Goal: Information Seeking & Learning: Find specific fact

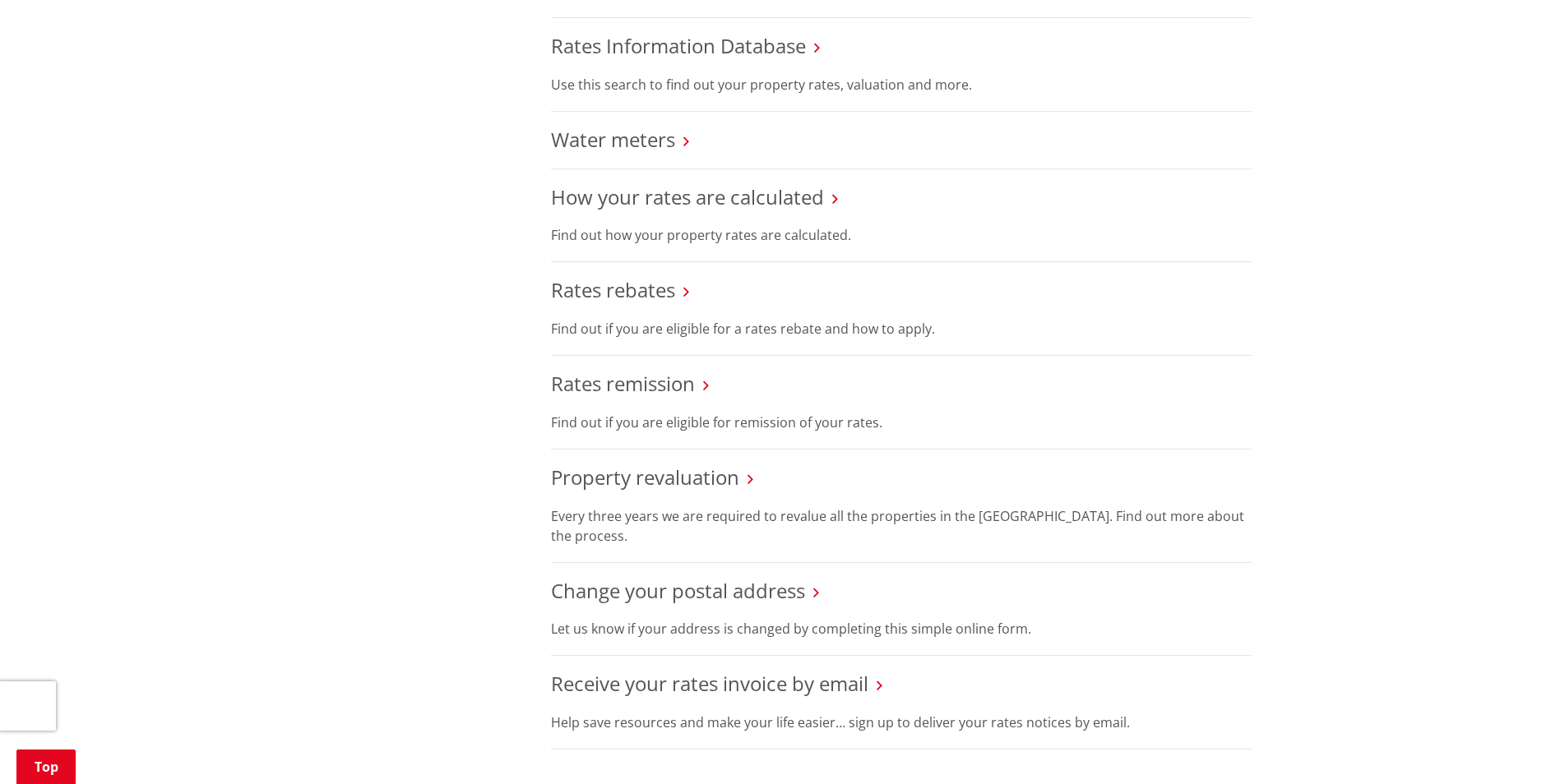
scroll to position [822, 0]
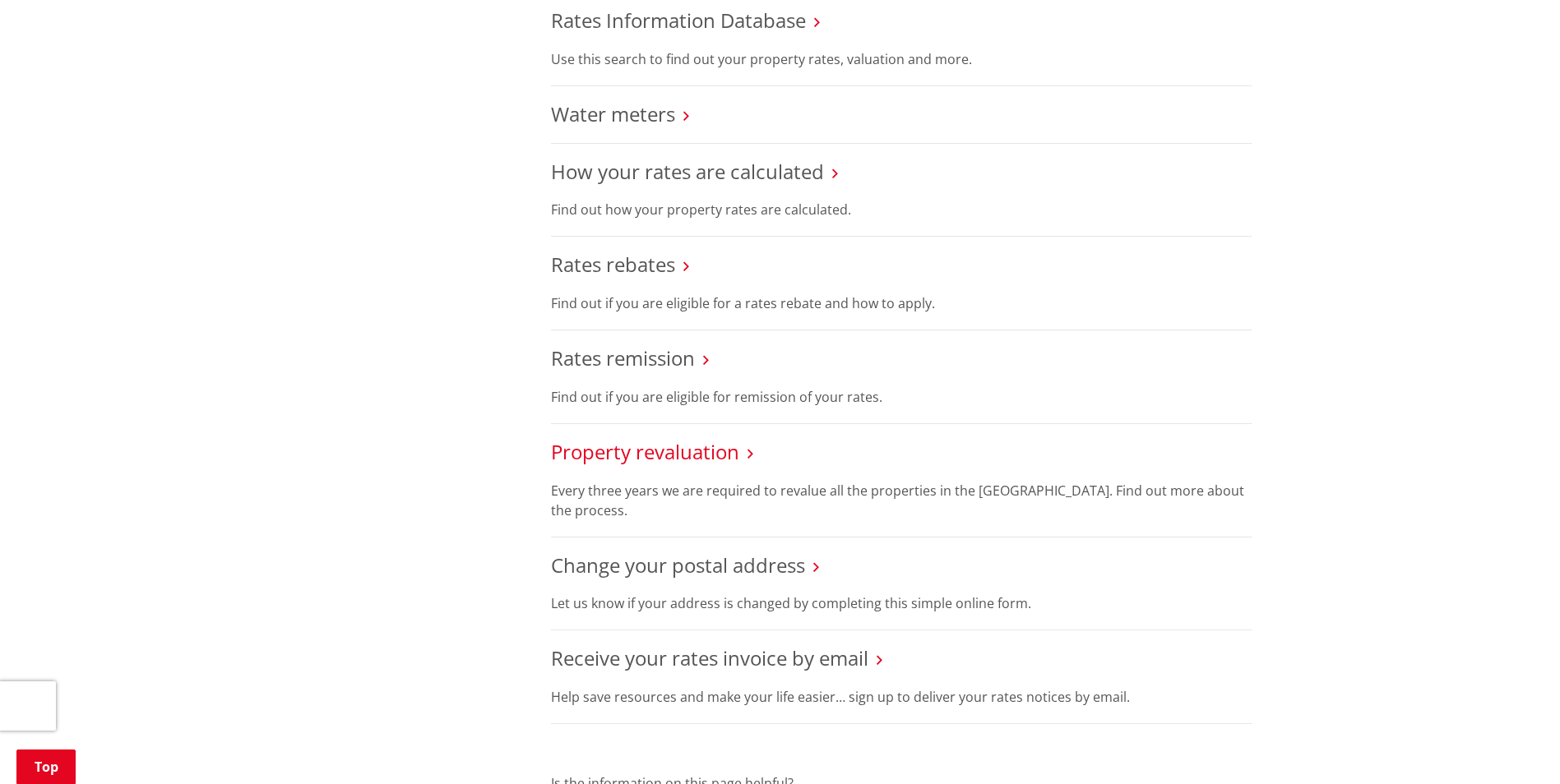
click at [664, 438] on link "Property revaluation" at bounding box center [645, 451] width 188 height 27
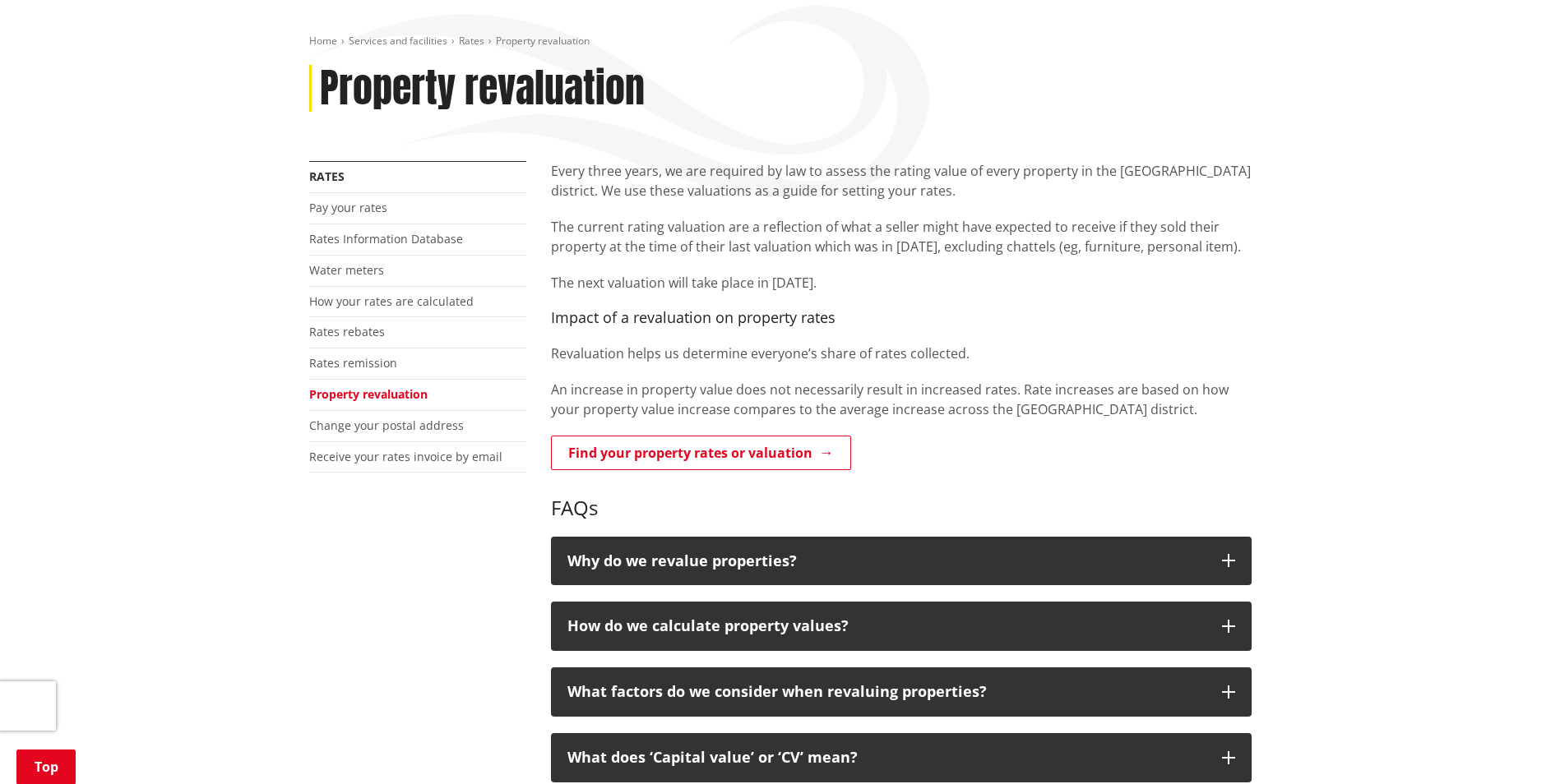
scroll to position [328, 0]
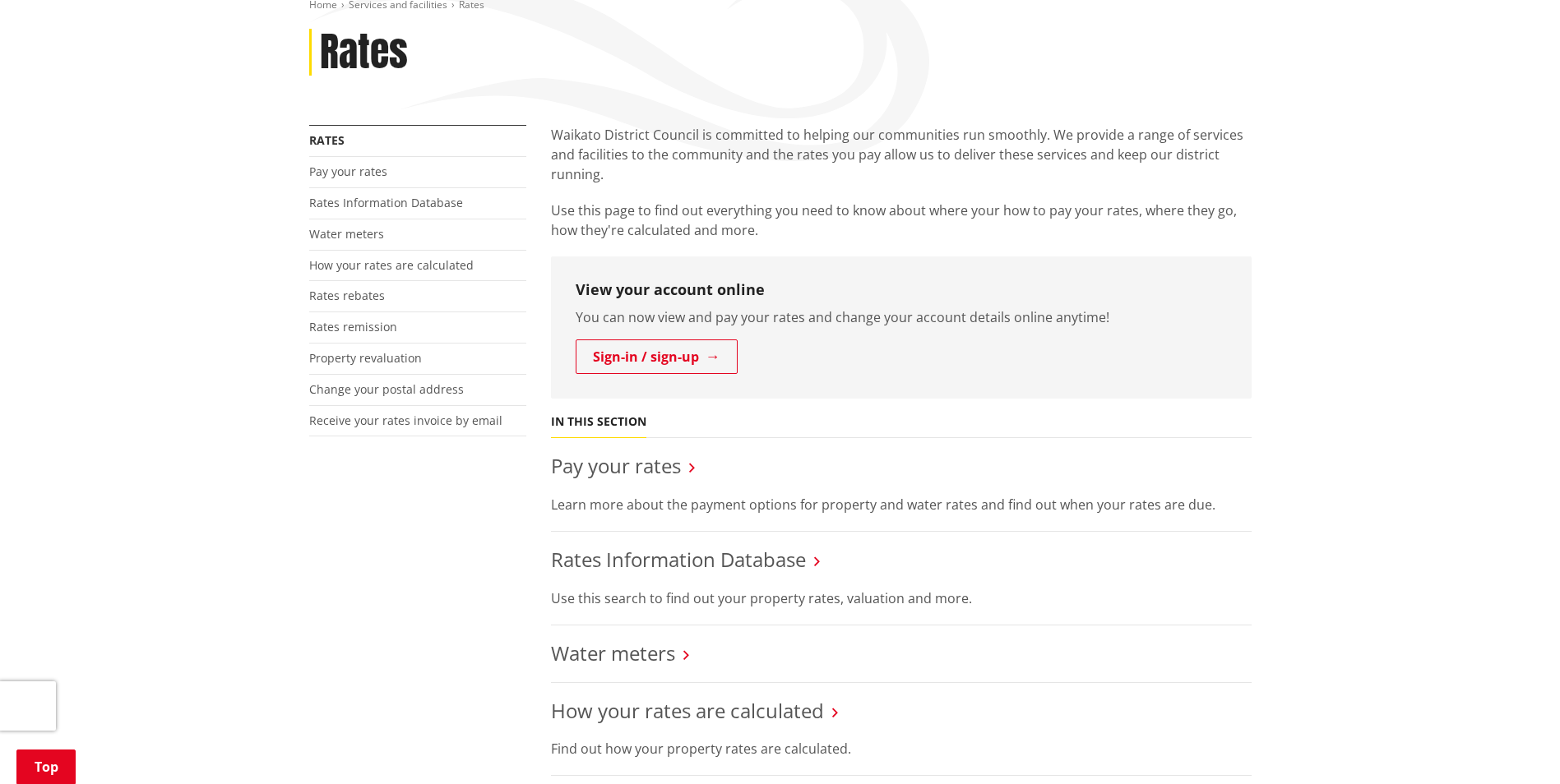
scroll to position [165, 0]
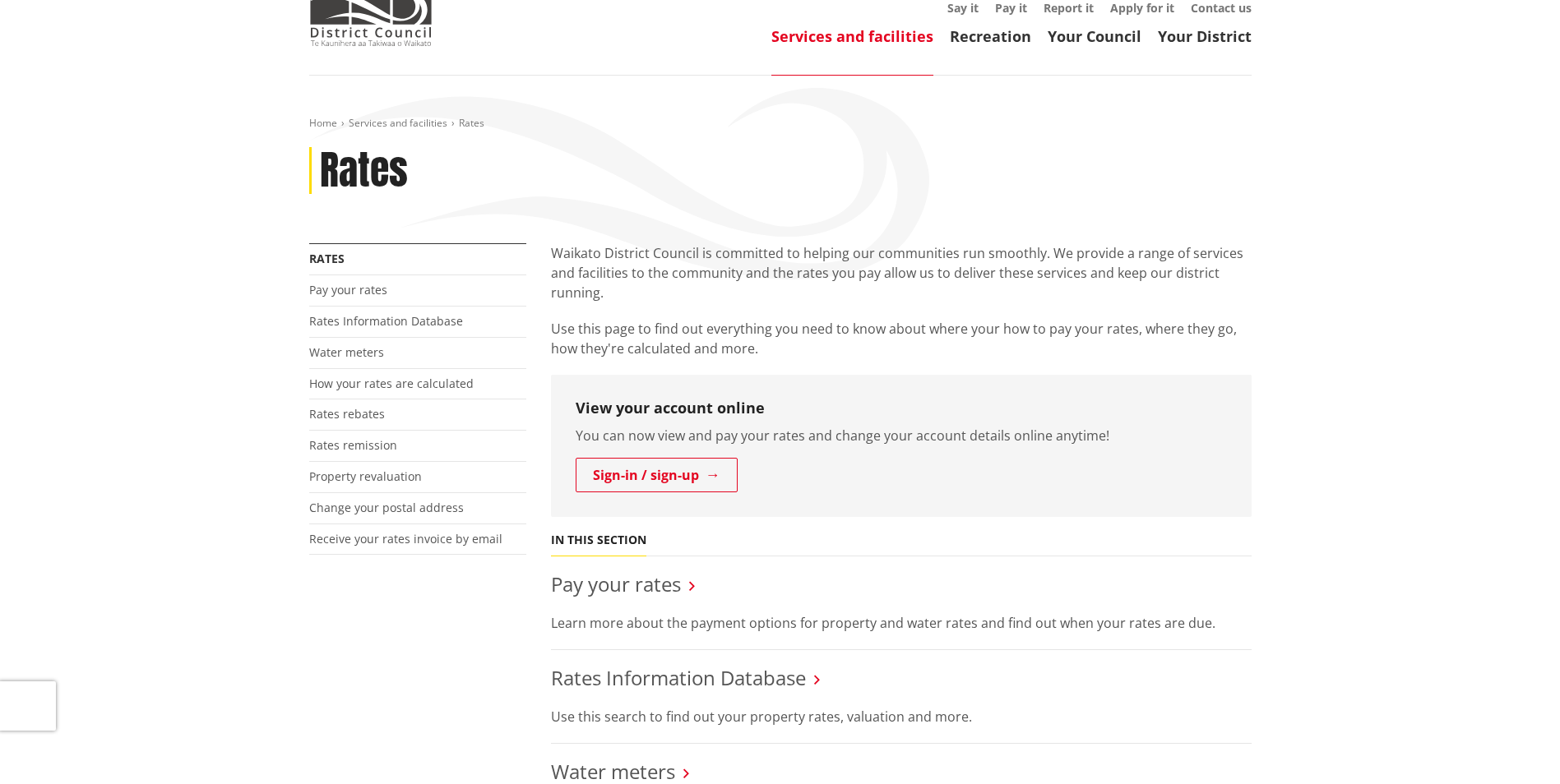
click at [352, 307] on li "Rates Information Database" at bounding box center [418, 322] width 217 height 32
click at [352, 313] on link "Rates Information Database" at bounding box center [386, 321] width 153 height 16
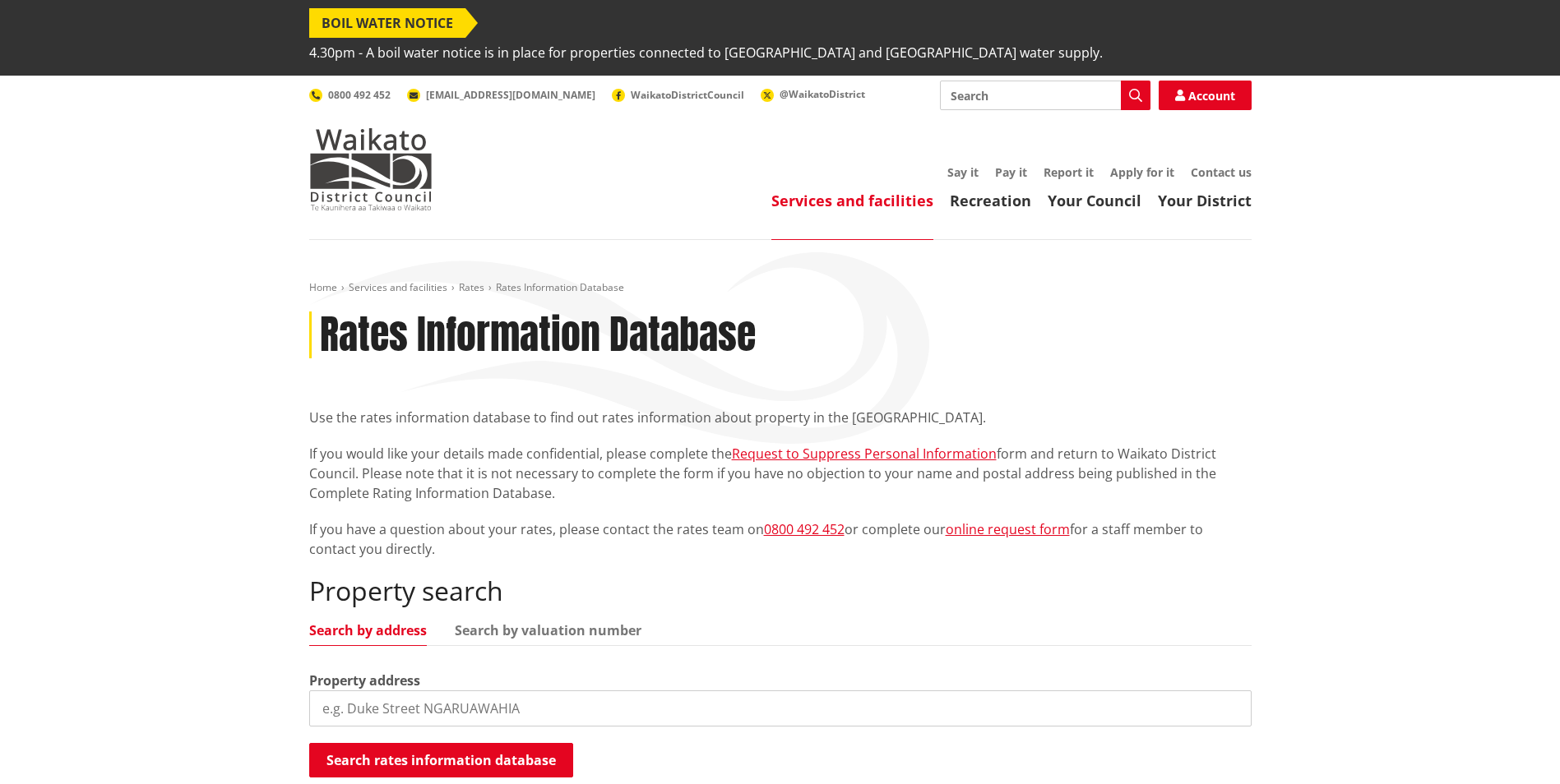
scroll to position [246, 0]
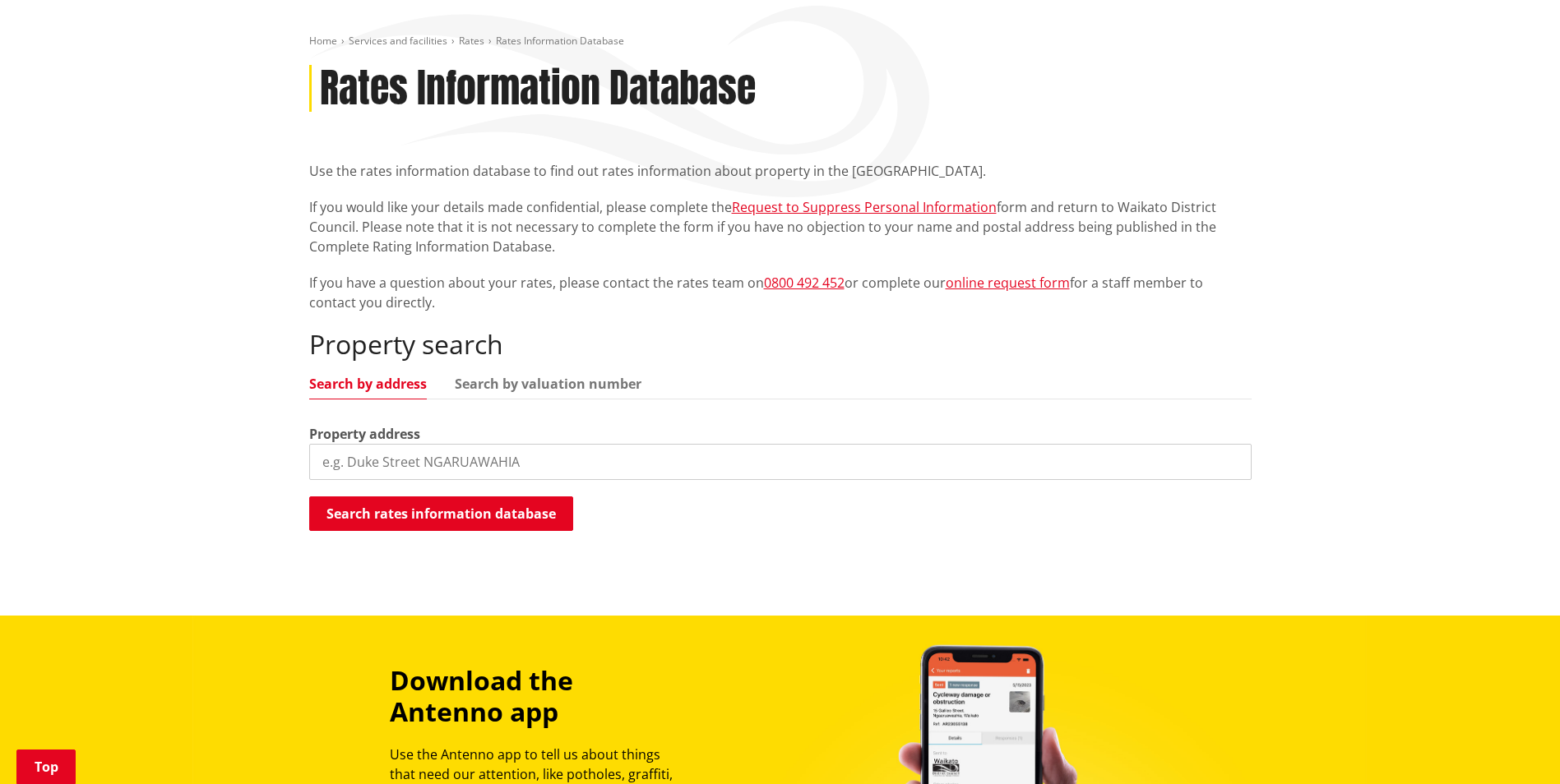
click at [447, 444] on input "search" at bounding box center [780, 462] width 942 height 36
type input "100 Rimu Street"
click at [376, 497] on button "Search rates information database" at bounding box center [441, 513] width 264 height 34
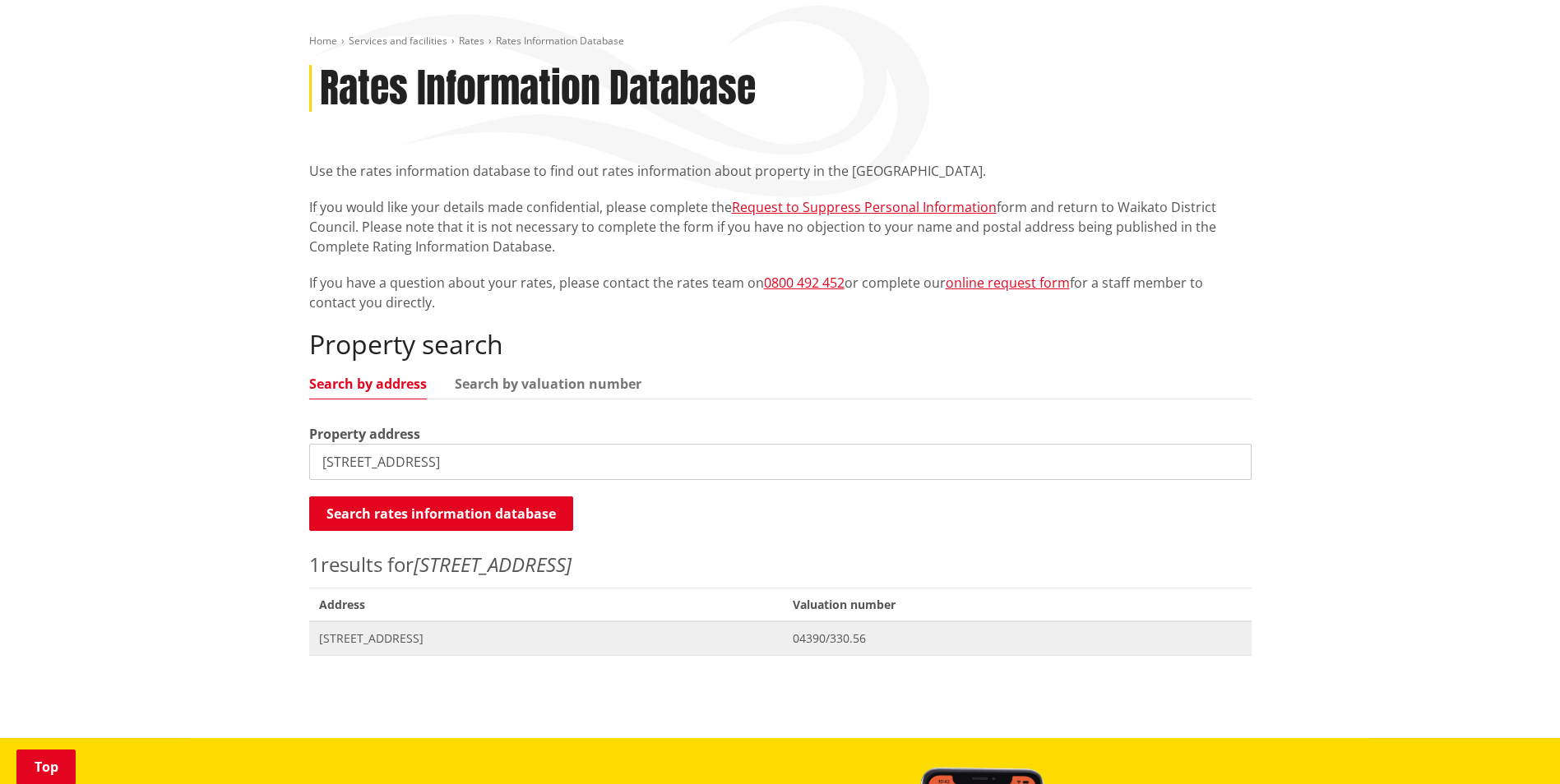
click at [458, 631] on span "[STREET_ADDRESS]" at bounding box center [546, 639] width 455 height 17
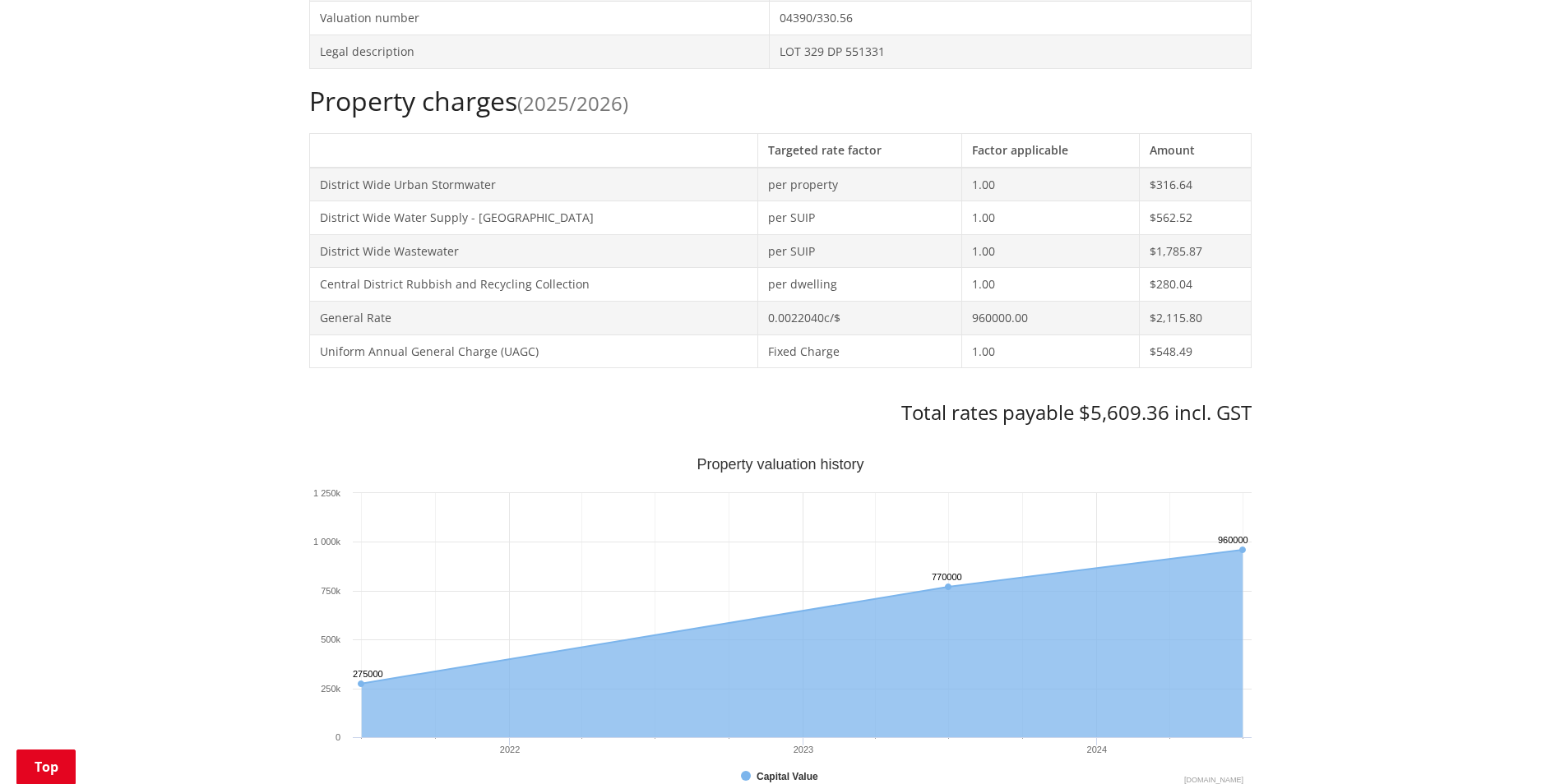
scroll to position [822, 0]
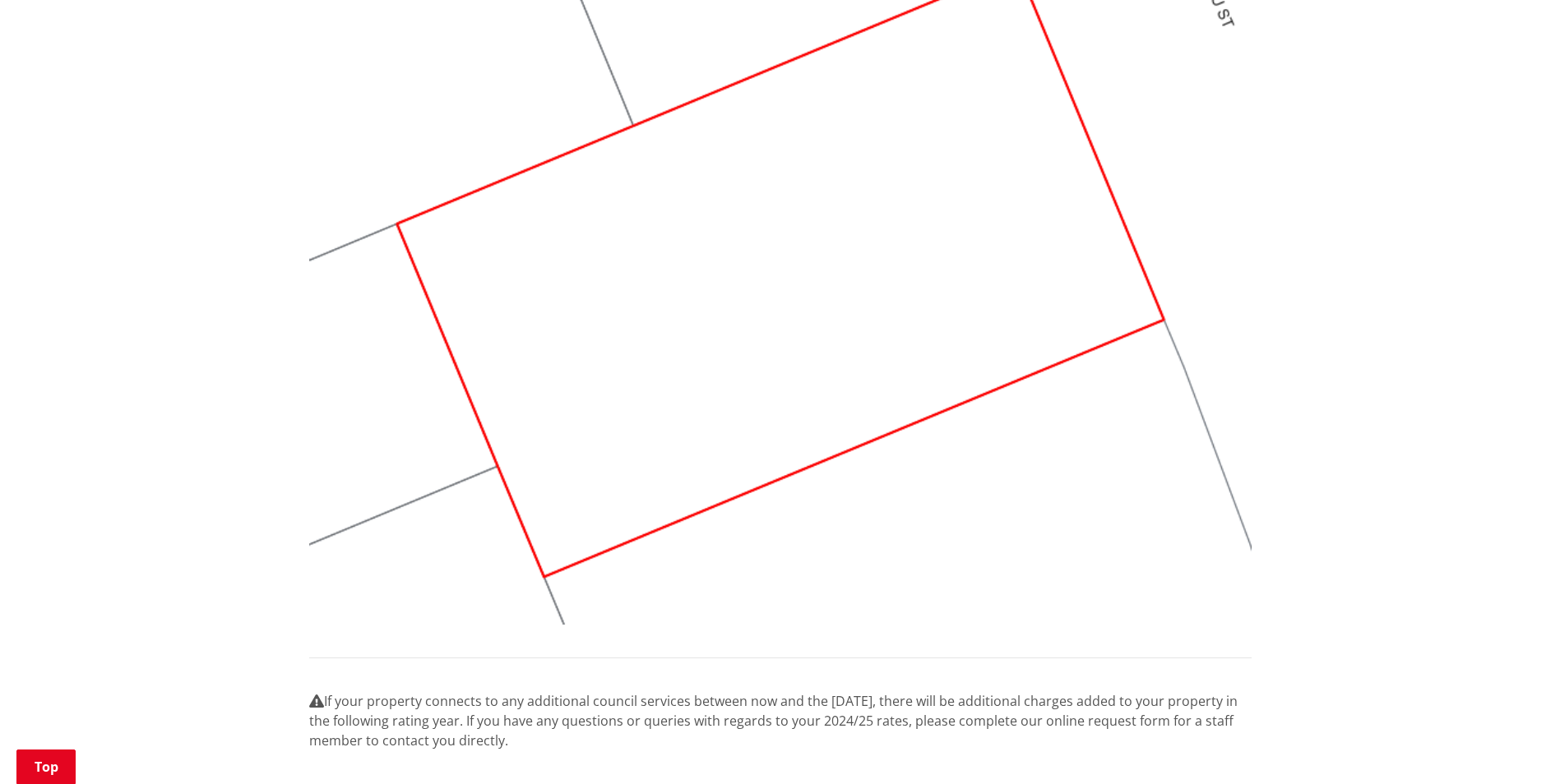
click at [749, 348] on img at bounding box center [780, 272] width 942 height 707
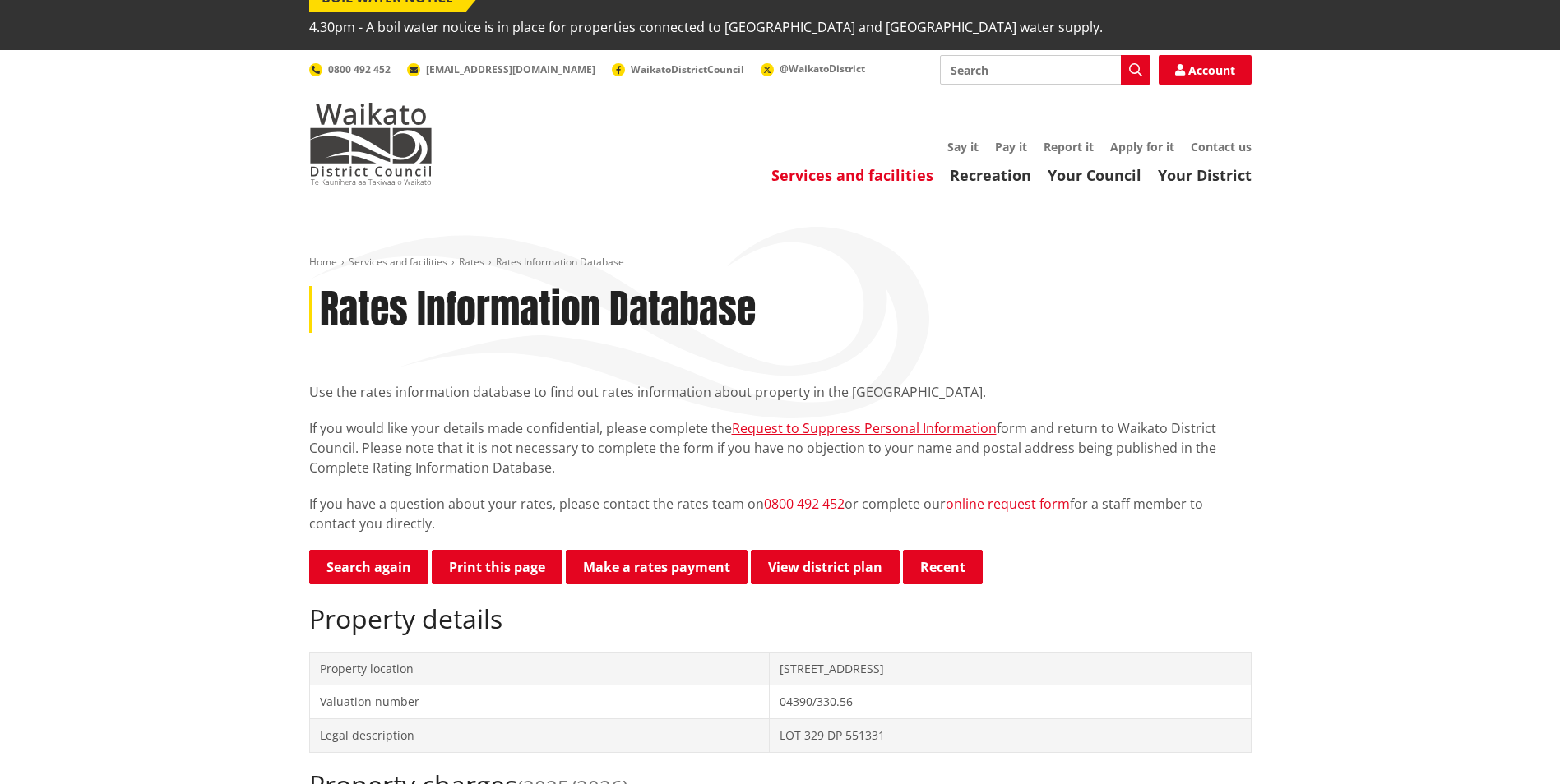
scroll to position [0, 0]
